Goal: Task Accomplishment & Management: Manage account settings

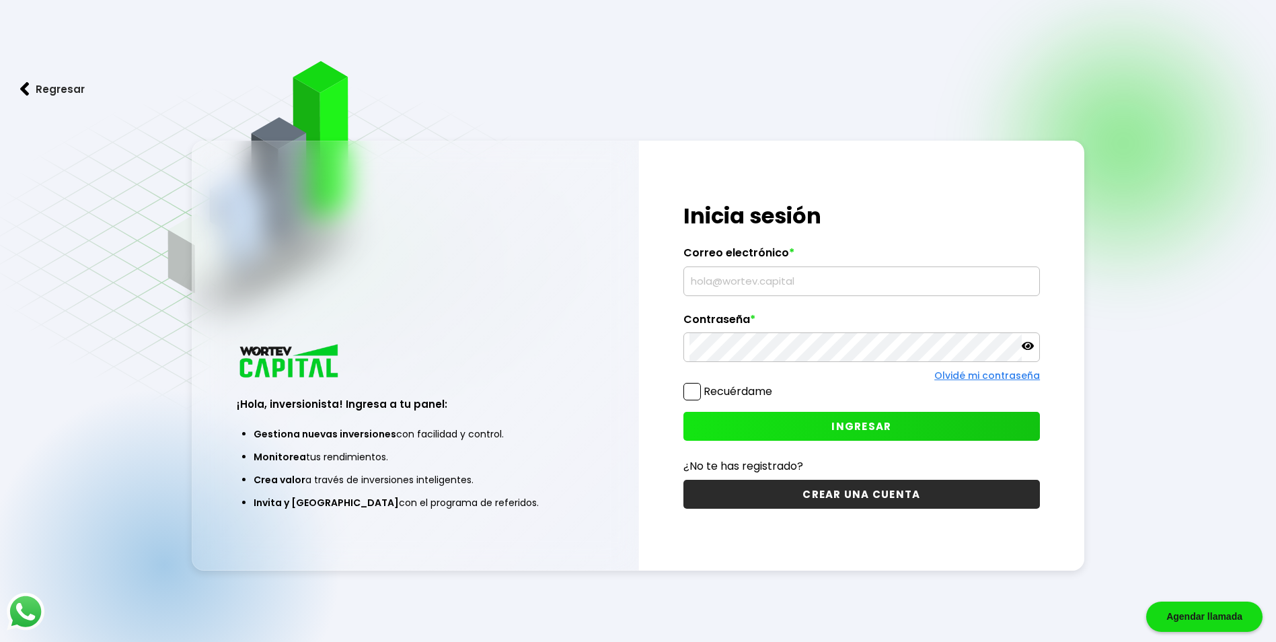
click at [734, 279] on input "text" at bounding box center [862, 281] width 344 height 28
type input "[EMAIL_ADDRESS][DOMAIN_NAME]"
click at [881, 427] on span "INGRESAR" at bounding box center [862, 426] width 60 height 14
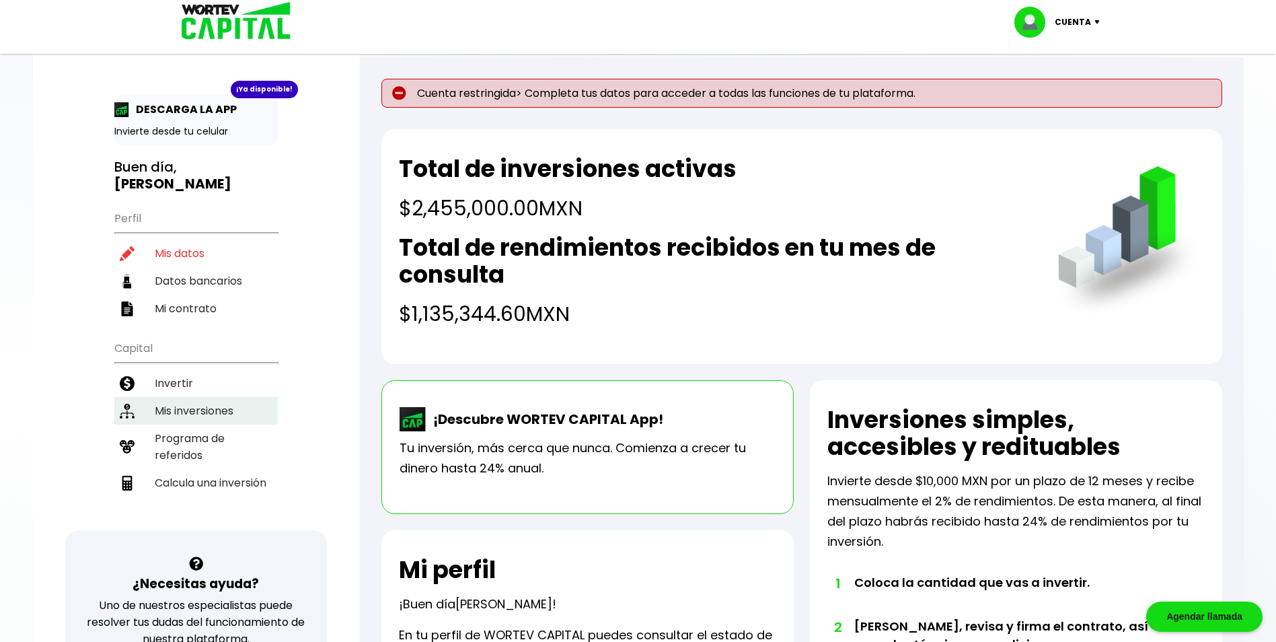
click at [204, 397] on li "Mis inversiones" at bounding box center [196, 411] width 164 height 28
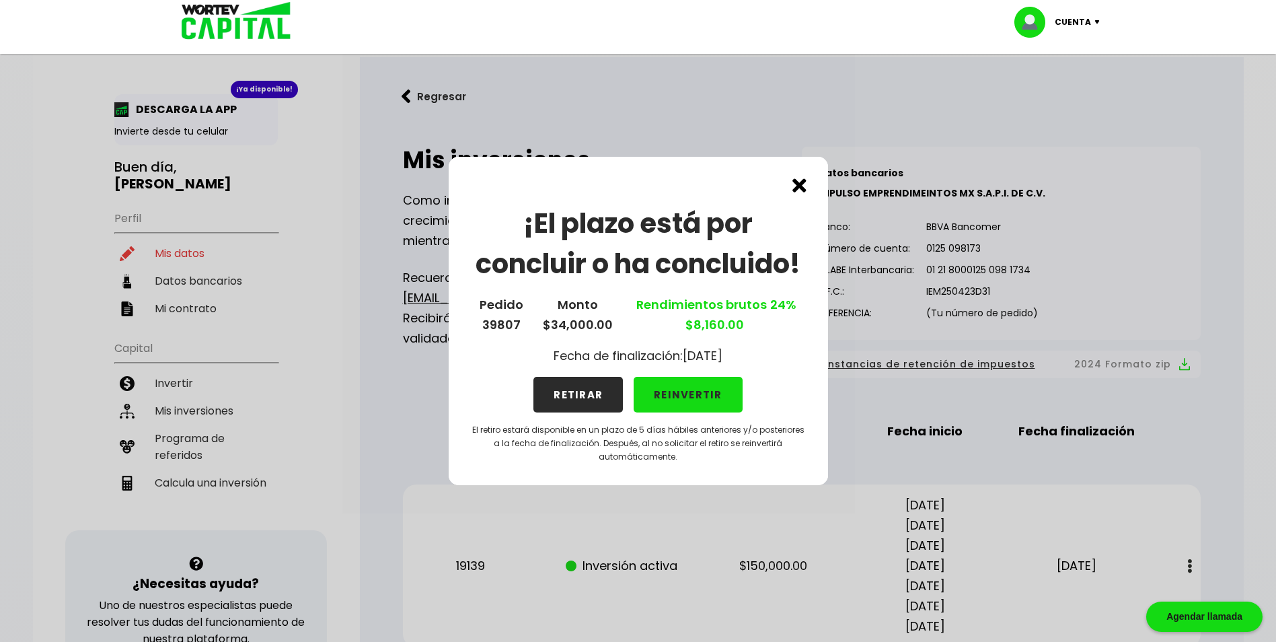
click at [688, 390] on button "REINVERTIR" at bounding box center [688, 395] width 109 height 36
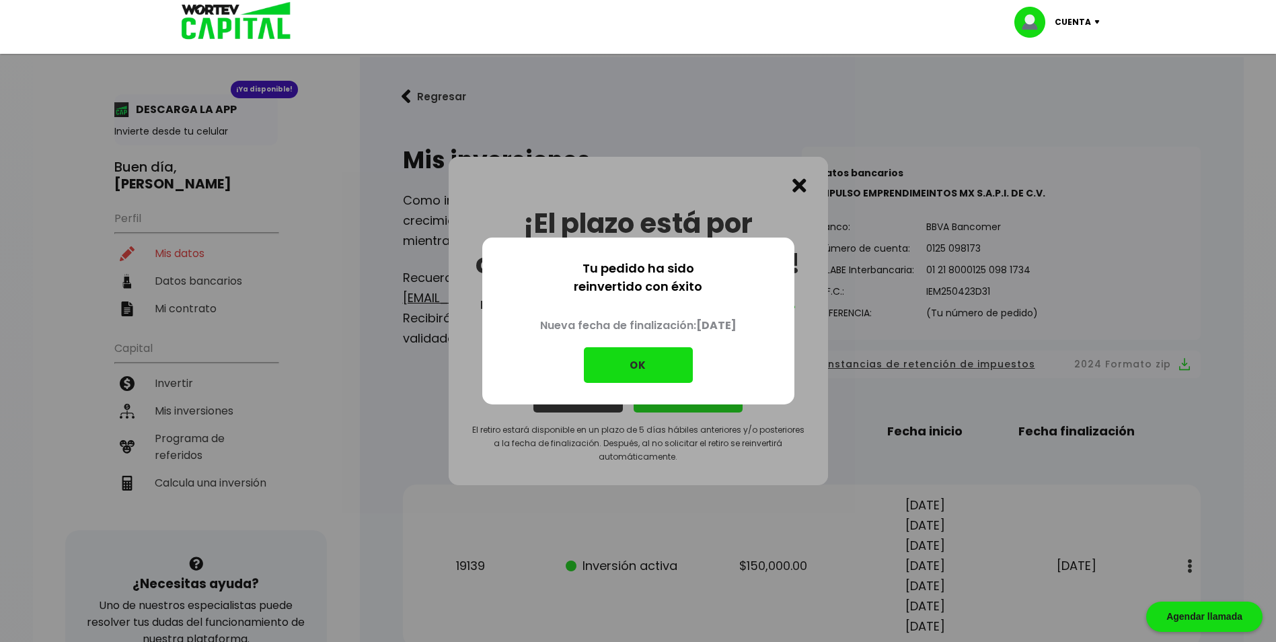
click at [634, 363] on button "OK" at bounding box center [638, 365] width 109 height 36
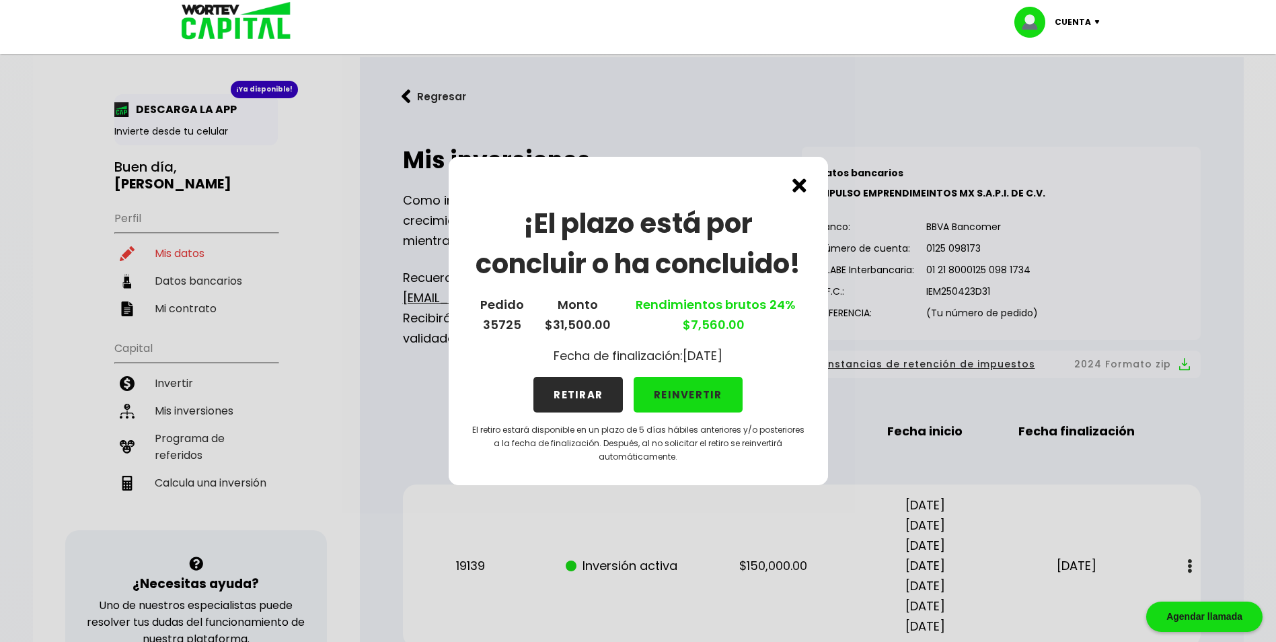
click at [806, 184] on img at bounding box center [800, 185] width 14 height 14
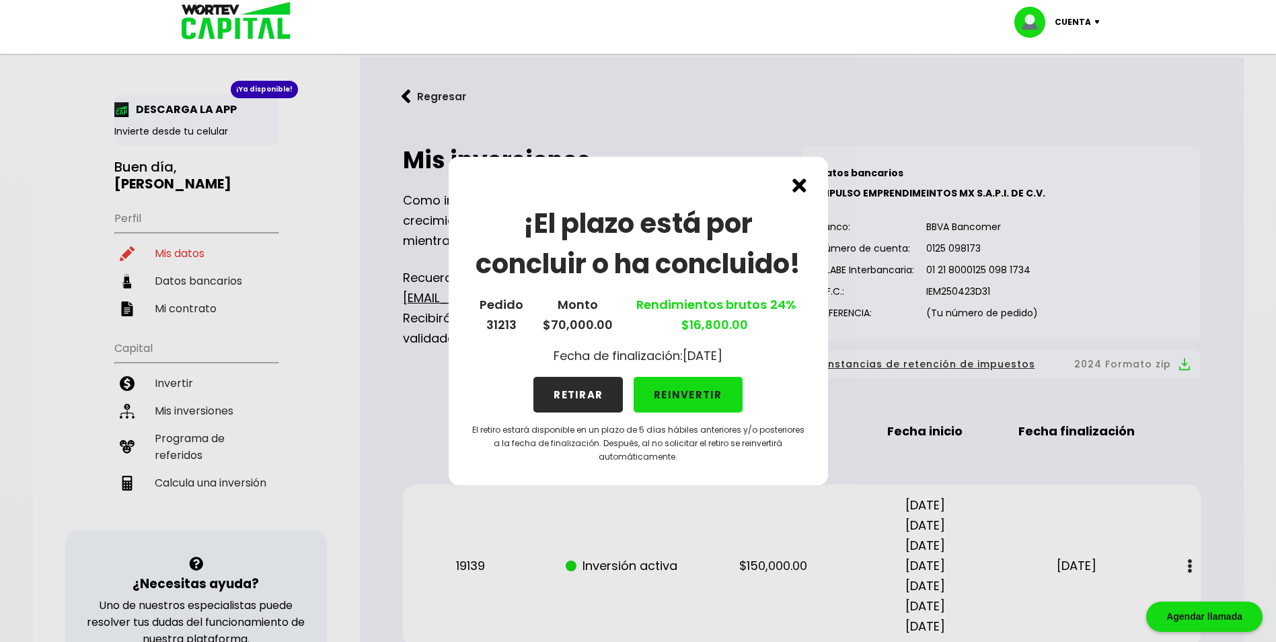
click at [794, 183] on img at bounding box center [800, 185] width 14 height 14
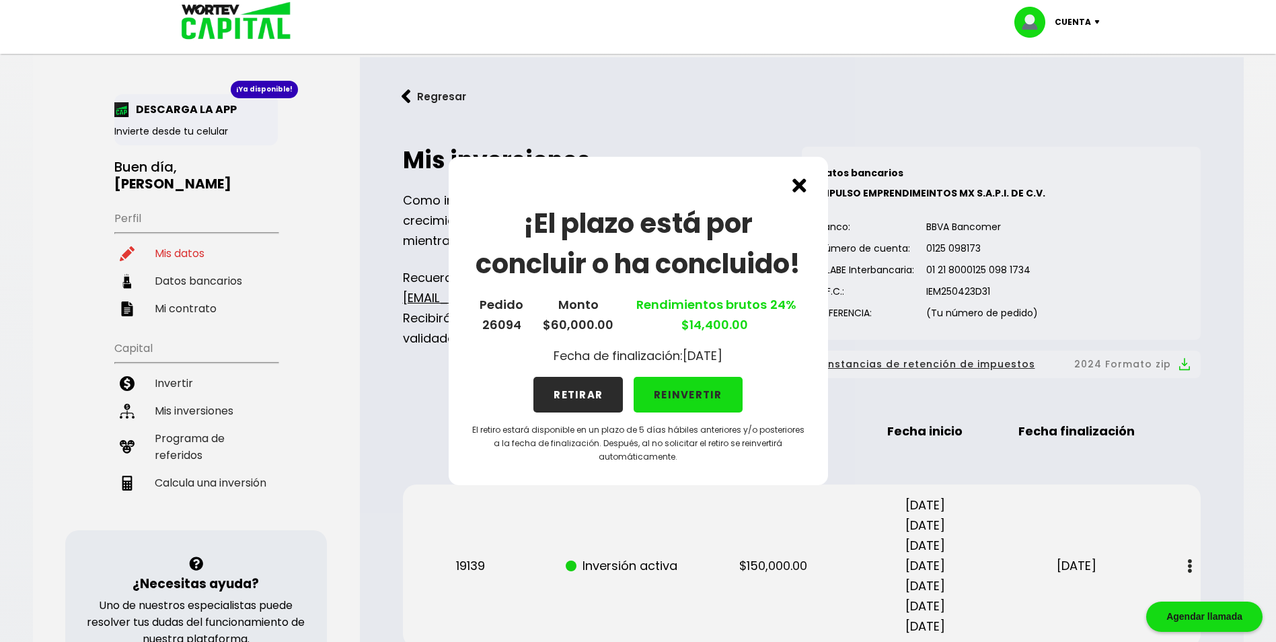
click at [801, 183] on img at bounding box center [800, 185] width 14 height 14
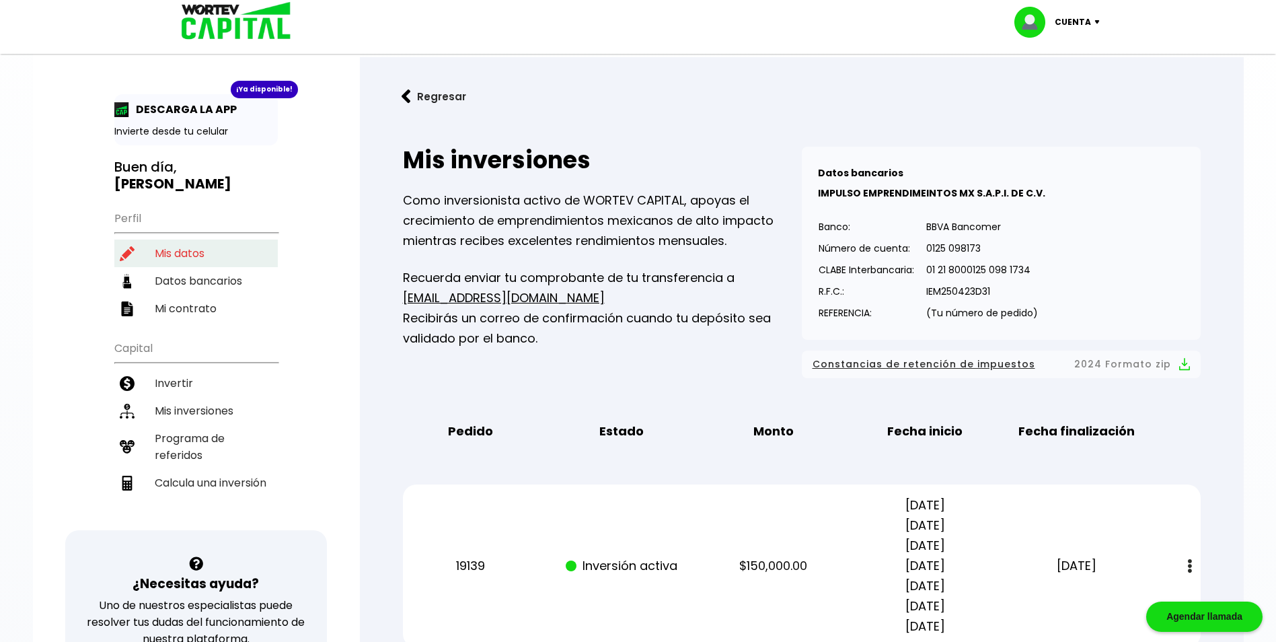
click at [192, 240] on li "Mis datos" at bounding box center [196, 254] width 164 height 28
select select "Hombre"
select select "Bachillerato"
select select "CO"
select select "HSBC"
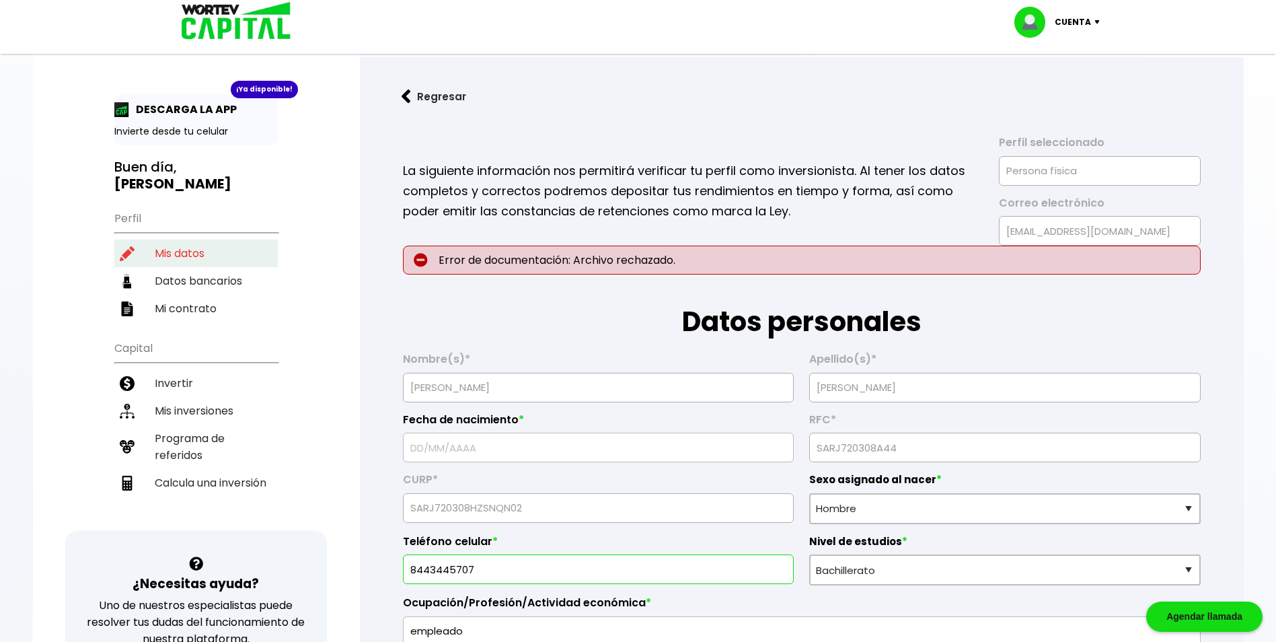
type input "[DATE]"
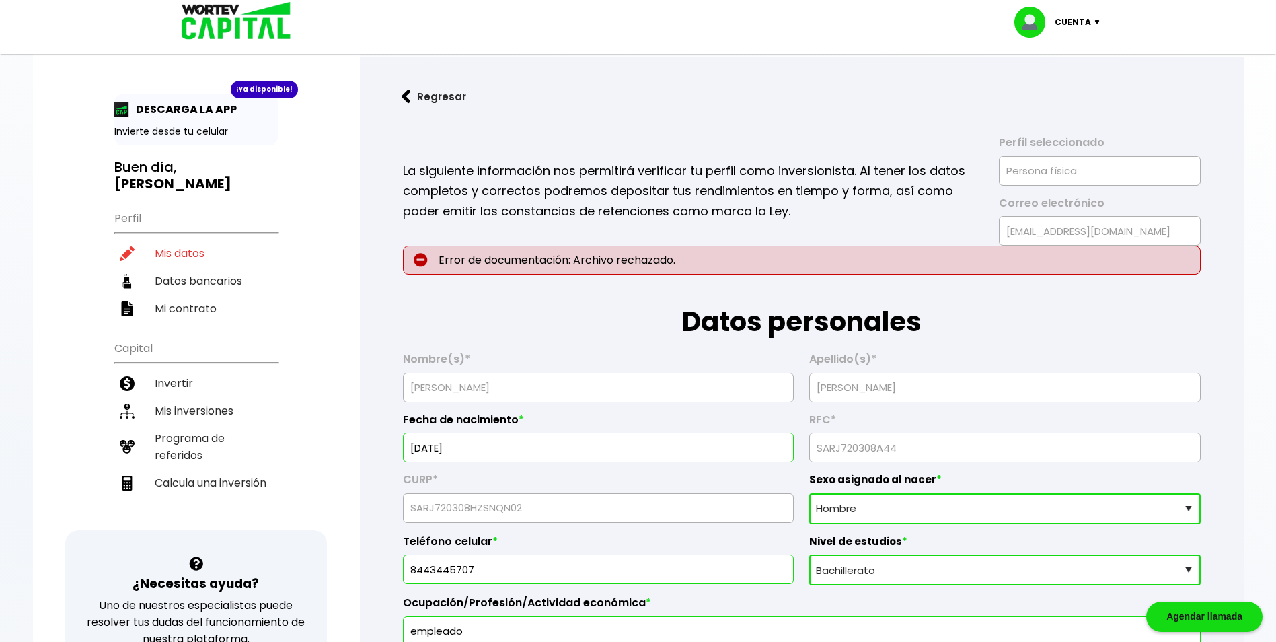
click at [672, 258] on p "Error de documentación: Archivo rechazado." at bounding box center [802, 260] width 798 height 29
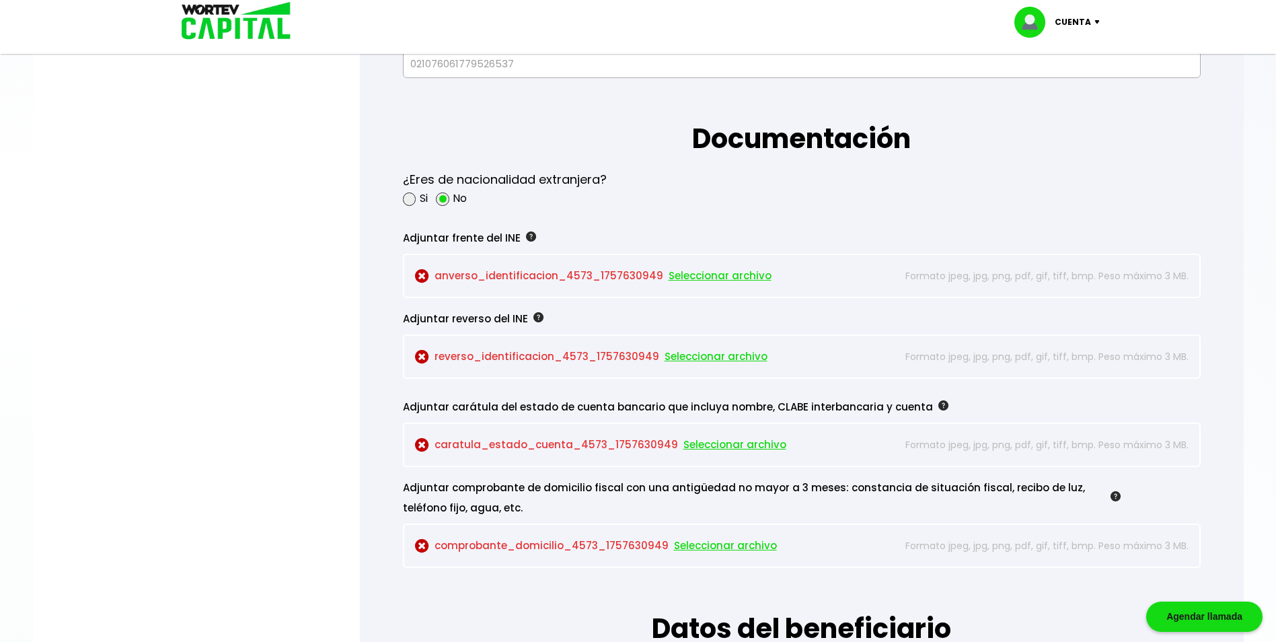
scroll to position [1077, 0]
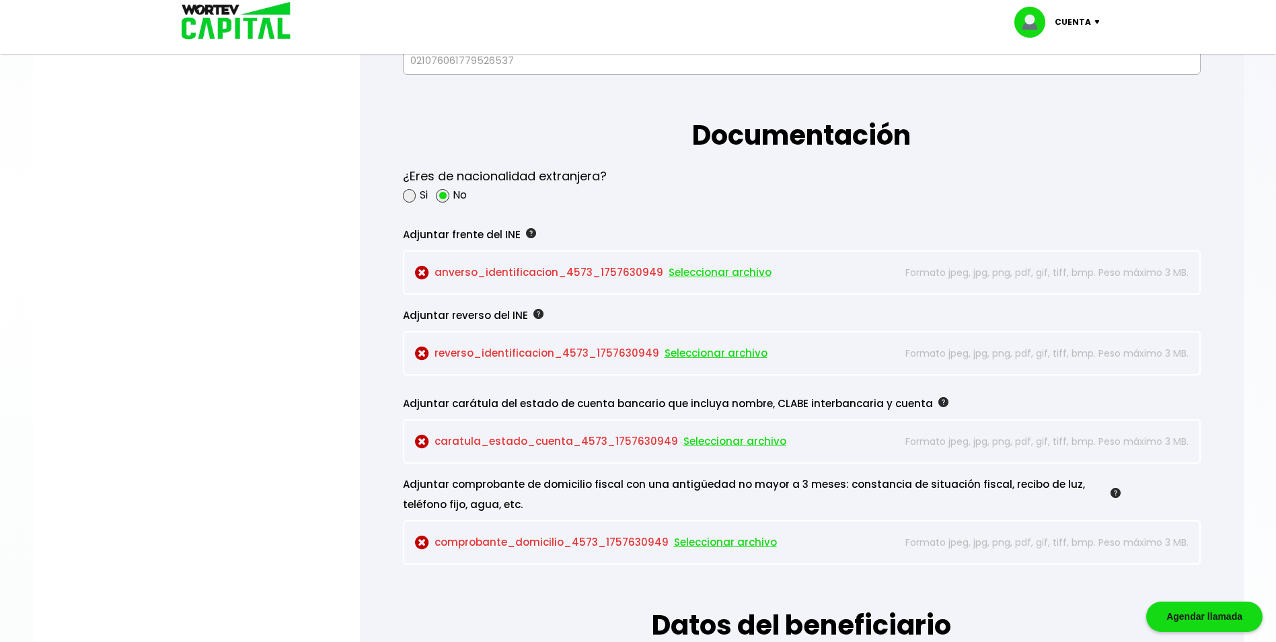
click at [705, 273] on span "Seleccionar archivo" at bounding box center [720, 272] width 103 height 20
click at [1181, 272] on img at bounding box center [1183, 273] width 12 height 14
click at [605, 273] on span "Seleccionar archivo" at bounding box center [607, 272] width 103 height 20
click at [596, 271] on span "Seleccionar archivo" at bounding box center [607, 272] width 103 height 20
click at [702, 355] on span "Seleccionar archivo" at bounding box center [716, 353] width 103 height 20
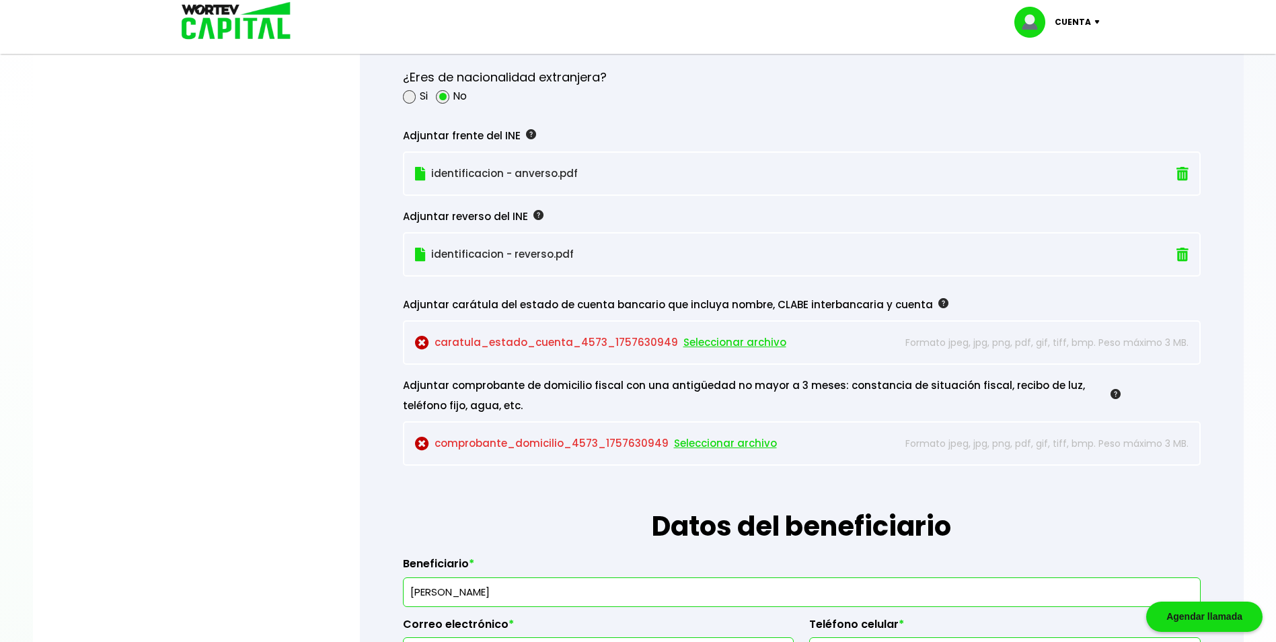
scroll to position [1144, 0]
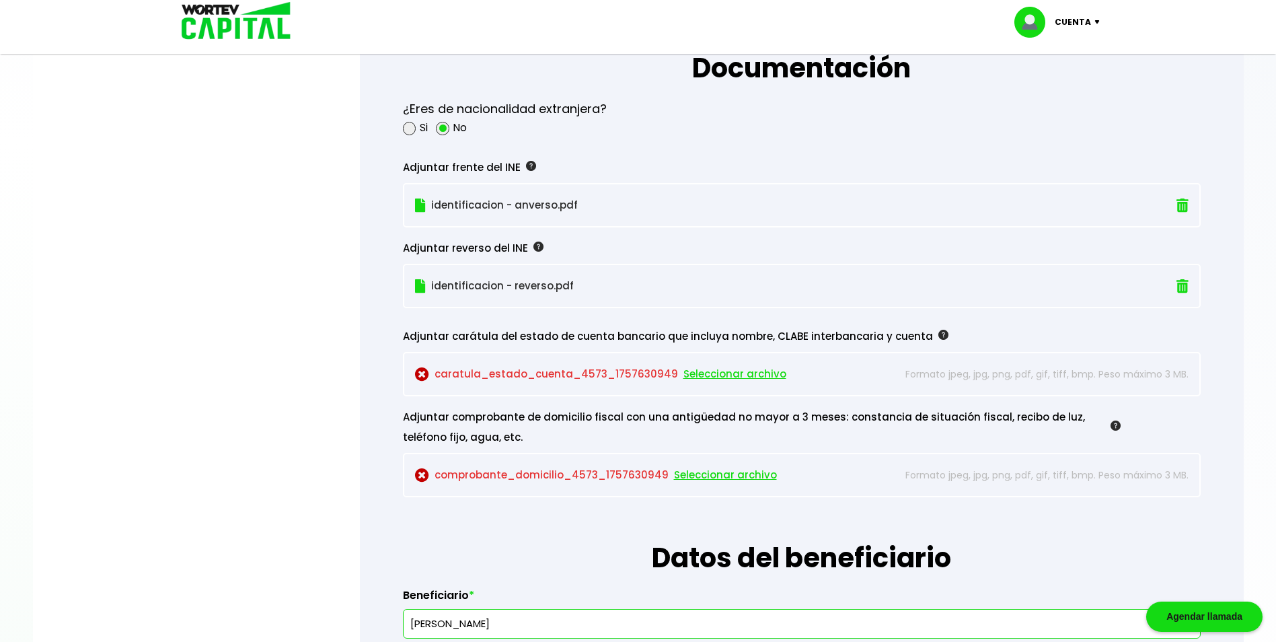
click at [896, 410] on div "Adjuntar comprobante de domicilio fiscal con una antigüedad no mayor a 3 meses:…" at bounding box center [762, 427] width 718 height 40
click at [1103, 21] on img at bounding box center [1100, 22] width 18 height 4
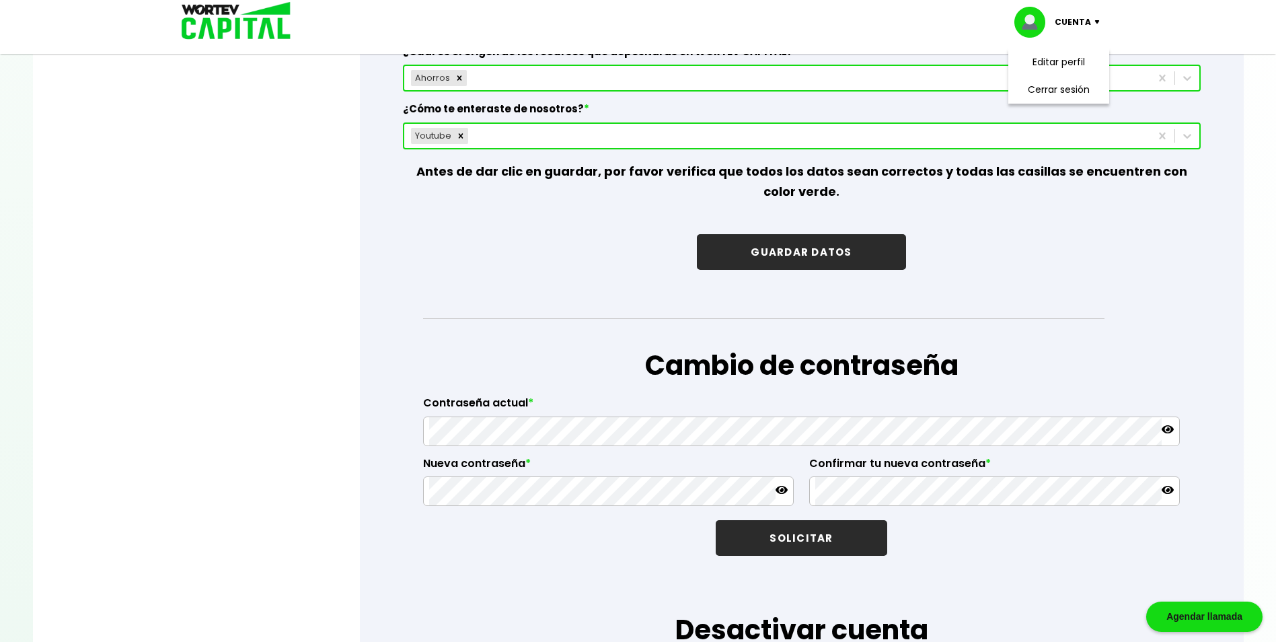
scroll to position [2019, 0]
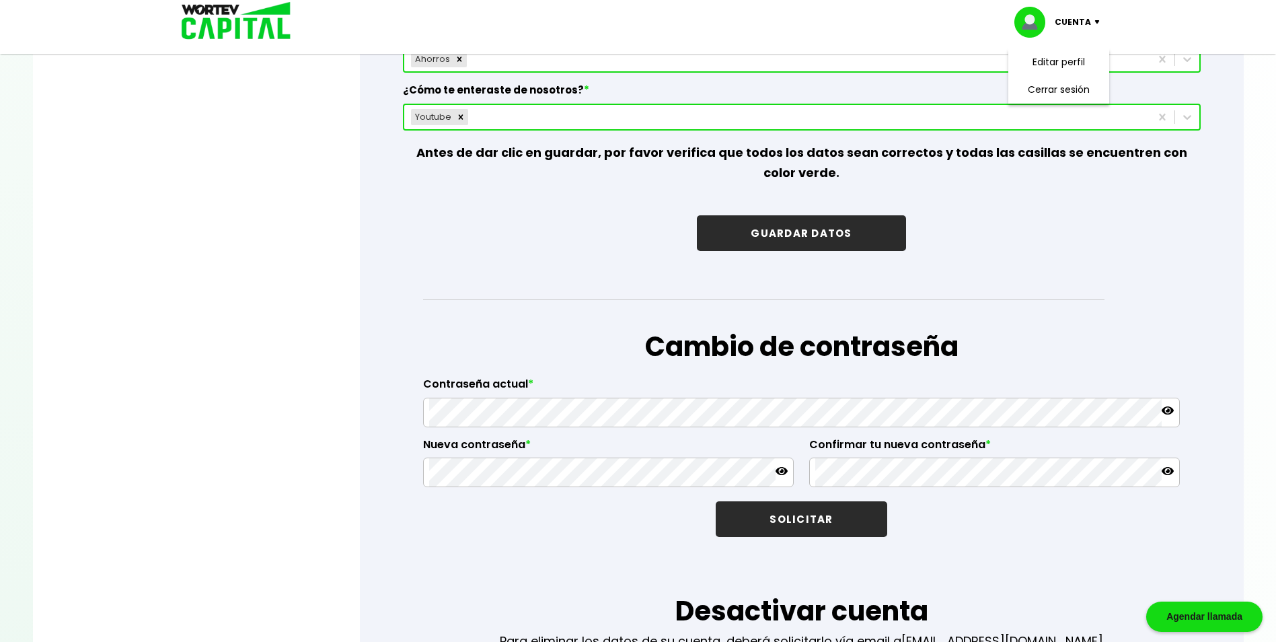
click at [811, 229] on button "GUARDAR DATOS" at bounding box center [801, 233] width 209 height 36
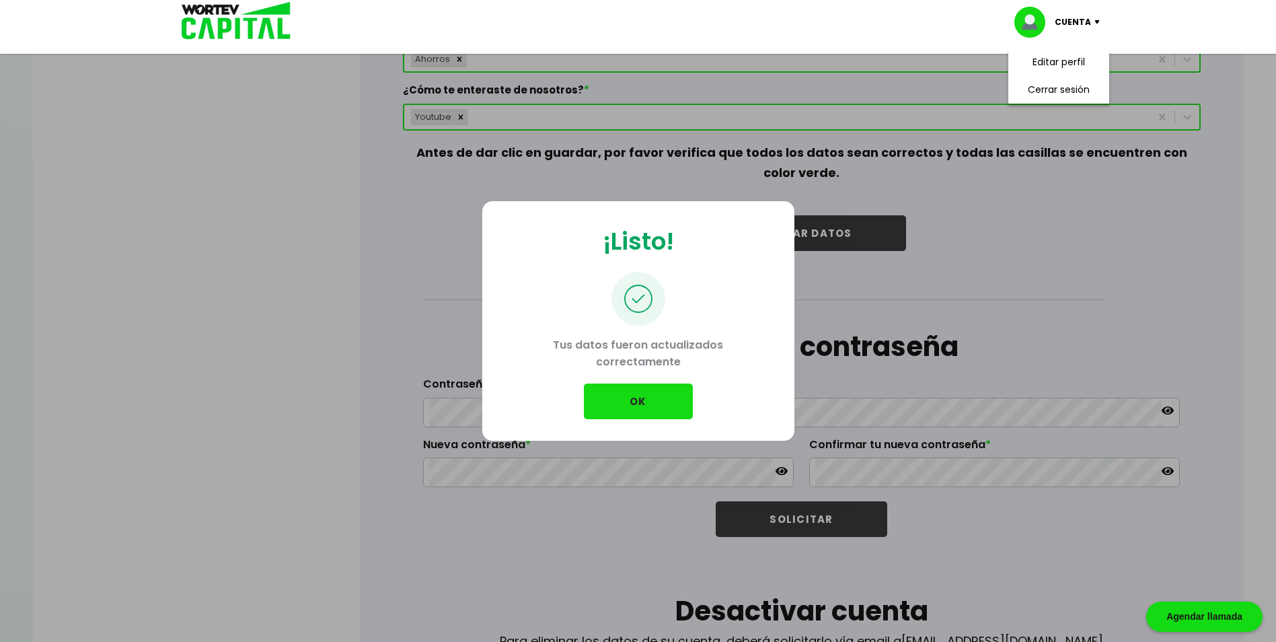
click at [636, 406] on button "OK" at bounding box center [638, 402] width 109 height 36
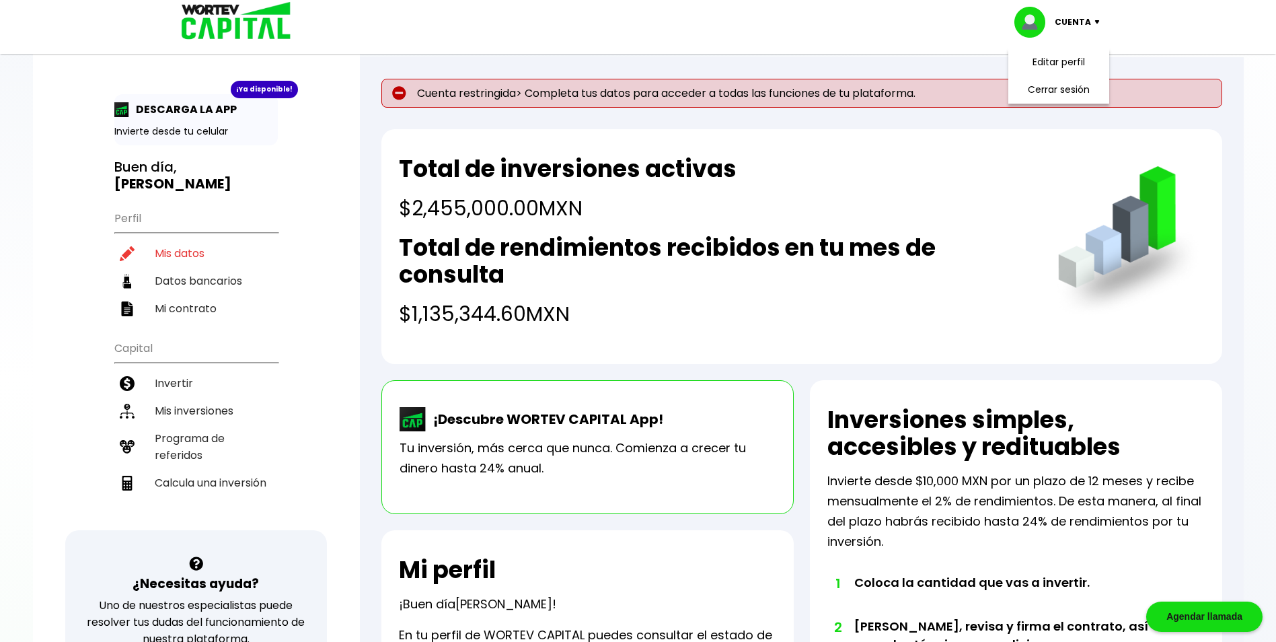
click at [700, 87] on p "Cuenta restringida> Completa tus datos para acceder a todas las funciones de tu…" at bounding box center [802, 93] width 841 height 29
